Goal: Find specific page/section: Find specific page/section

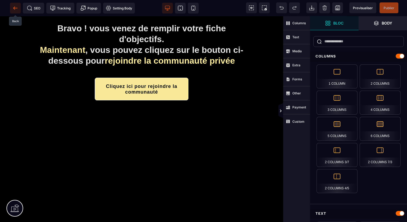
click at [16, 7] on icon at bounding box center [15, 7] width 5 height 5
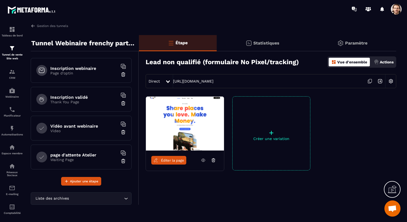
scroll to position [147, 0]
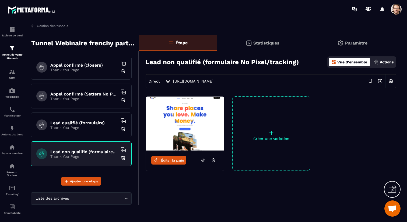
click at [88, 117] on div "Lead qualifié (formulaire) Thank You Page" at bounding box center [81, 124] width 101 height 25
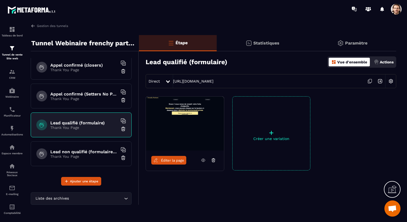
click at [178, 160] on span "Éditer la page" at bounding box center [172, 160] width 23 height 4
